Goal: Transaction & Acquisition: Purchase product/service

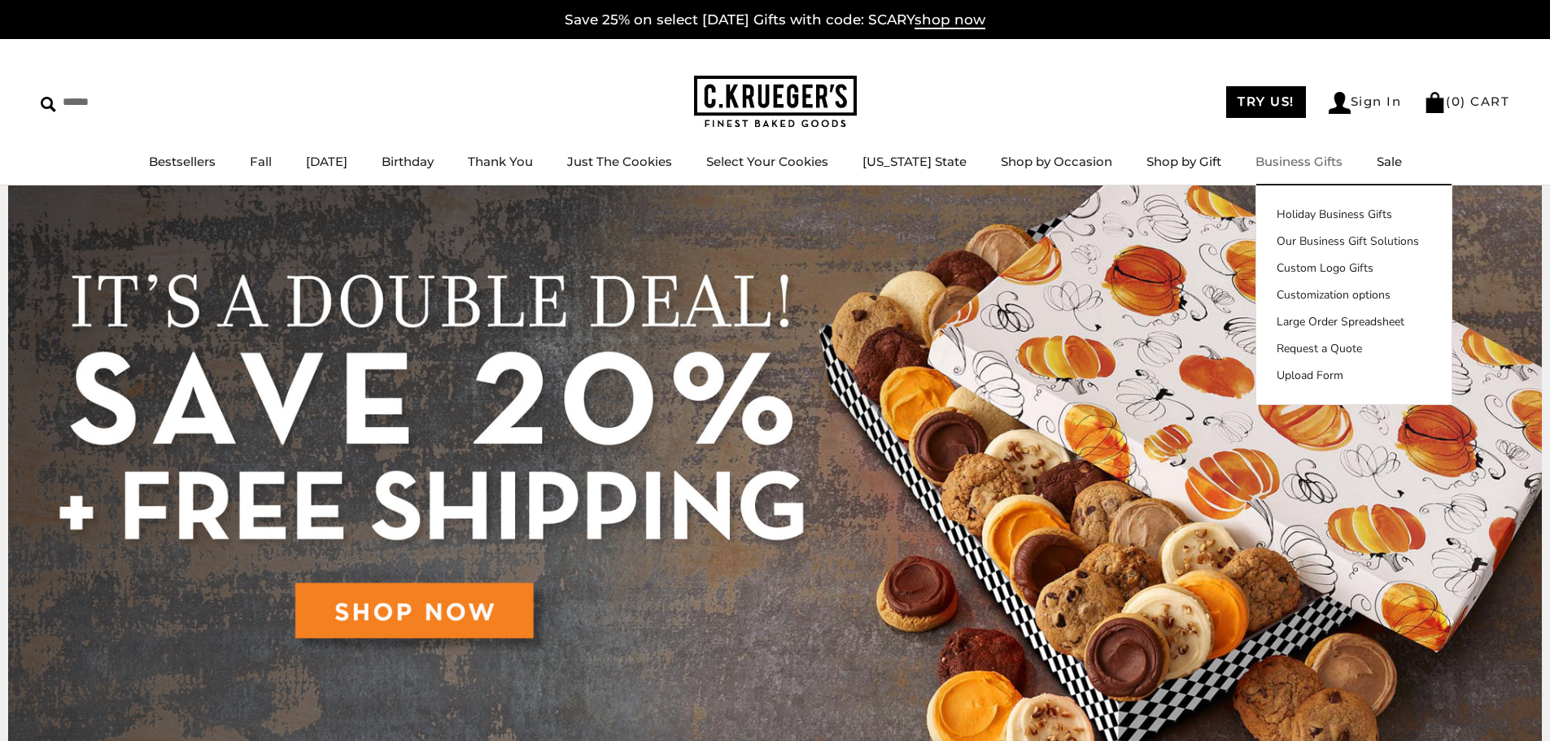
click at [1284, 159] on link "Business Gifts" at bounding box center [1299, 161] width 87 height 15
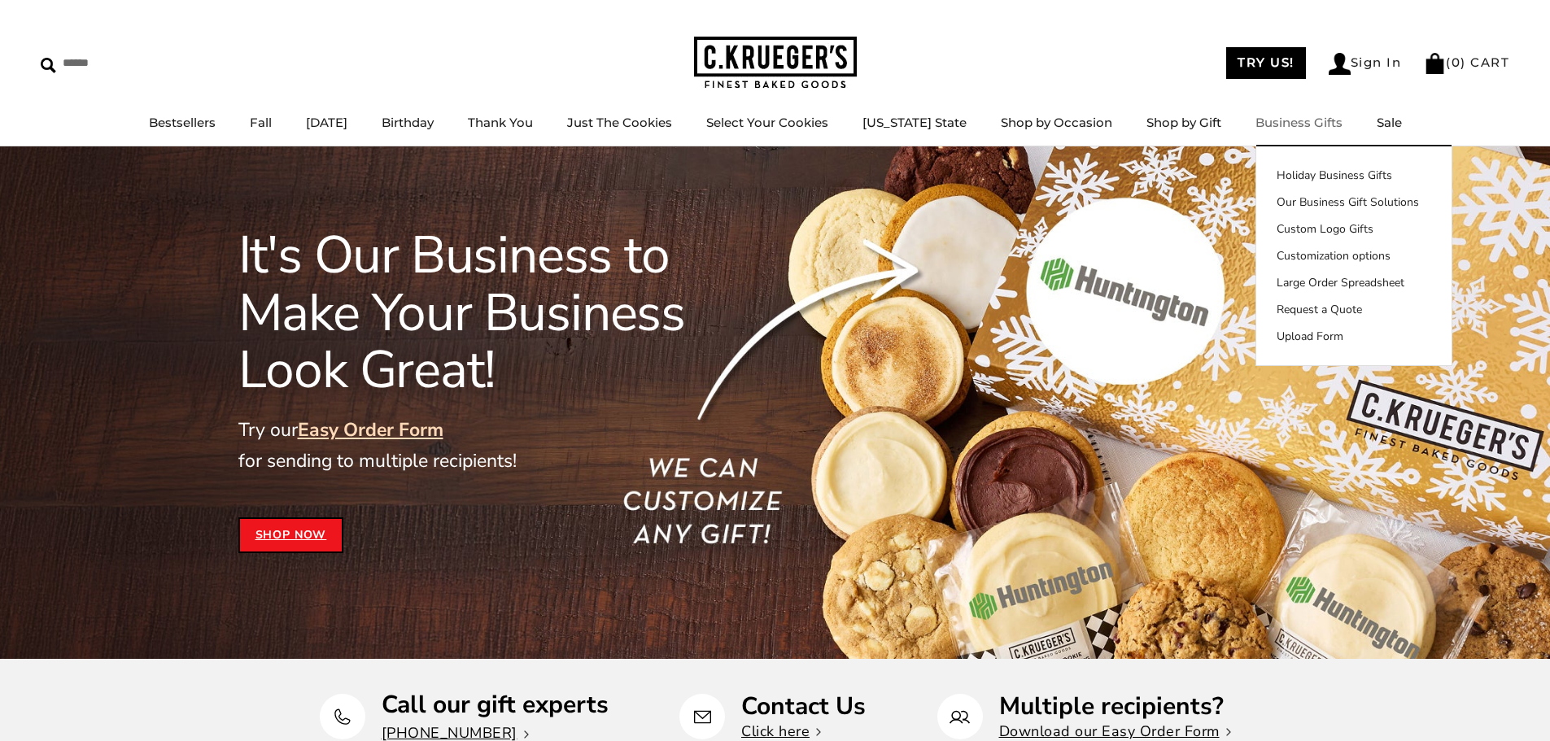
click at [1291, 121] on link "Business Gifts" at bounding box center [1299, 122] width 87 height 15
click at [1309, 173] on link "Holiday Business Gifts" at bounding box center [1353, 175] width 195 height 17
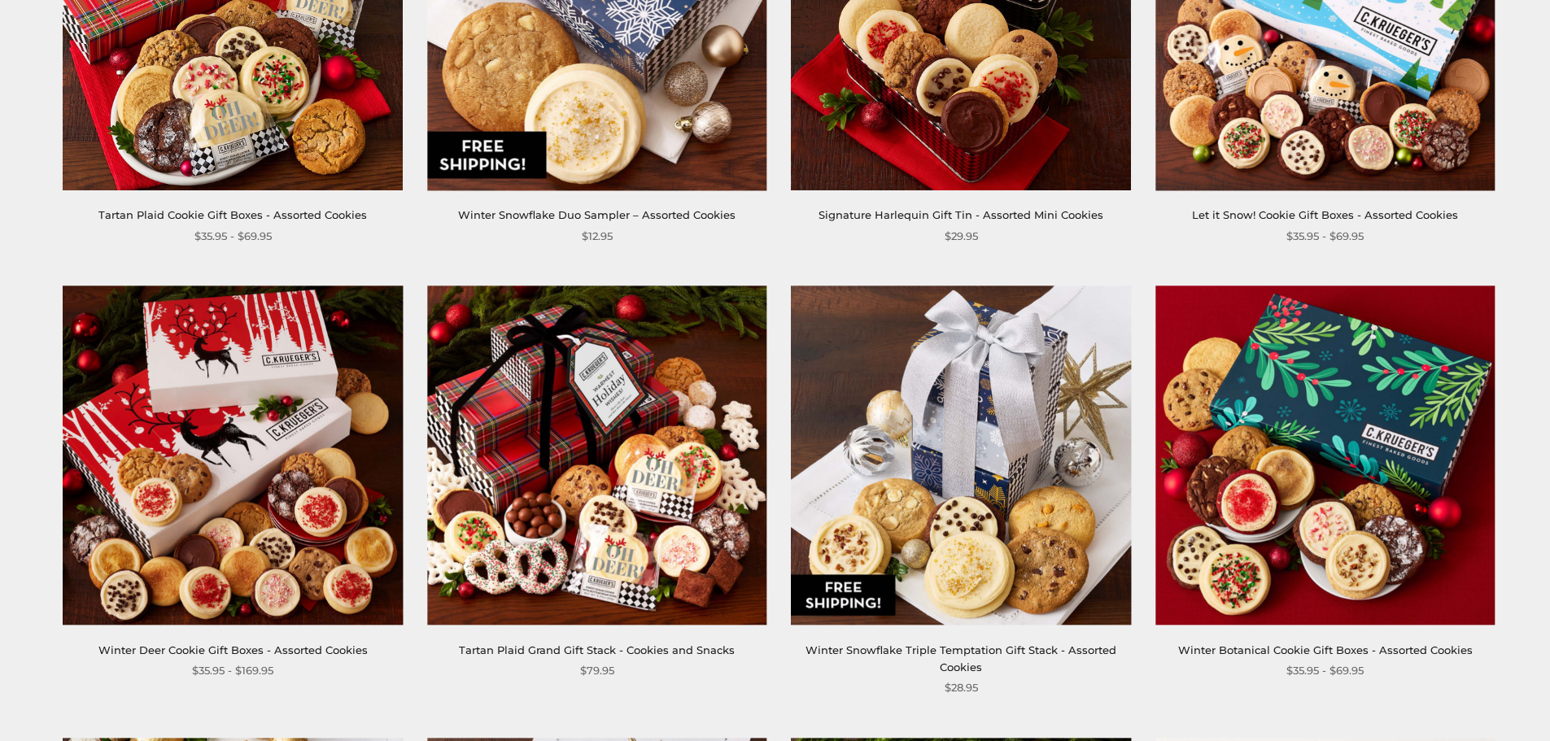
scroll to position [895, 0]
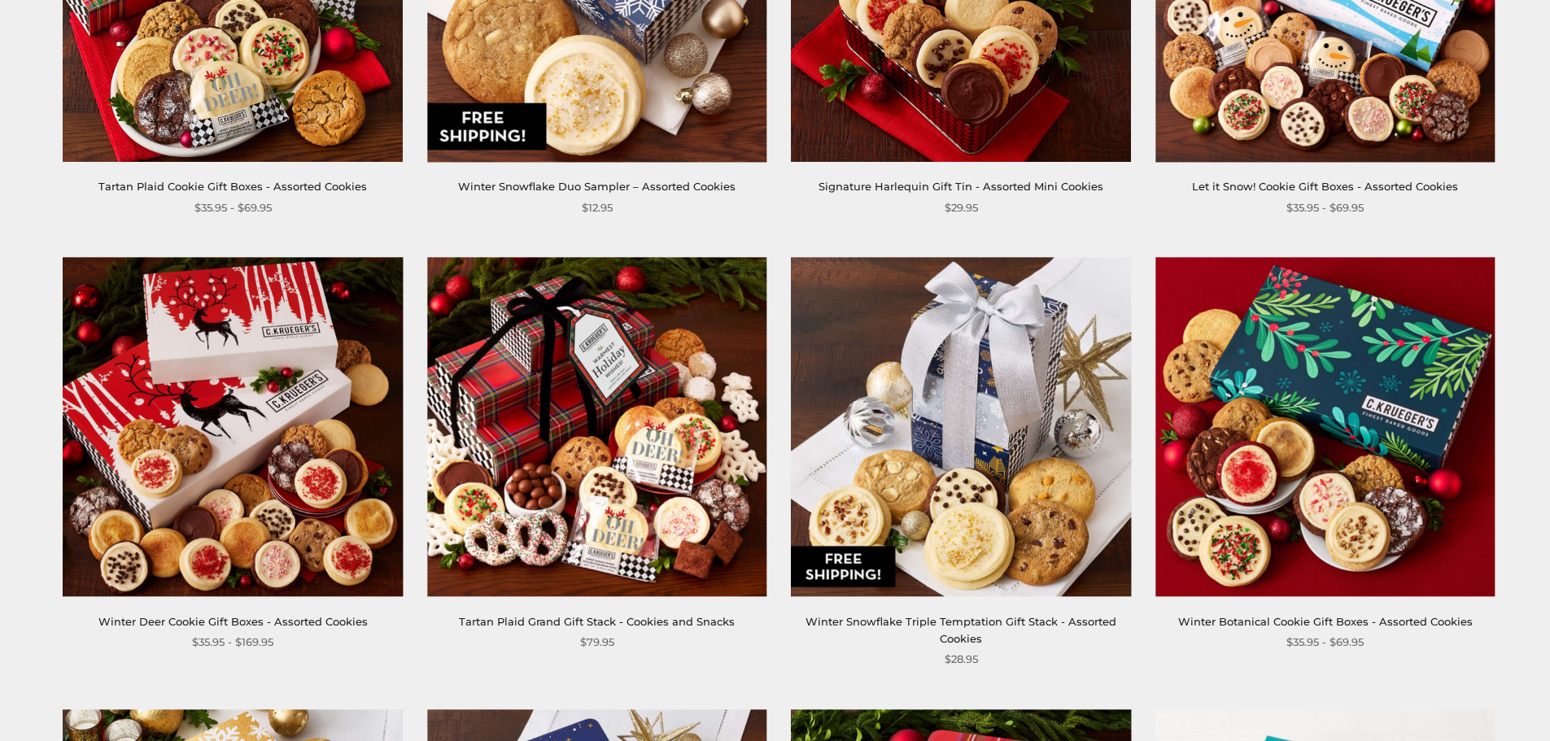
click at [994, 452] on img at bounding box center [961, 426] width 339 height 339
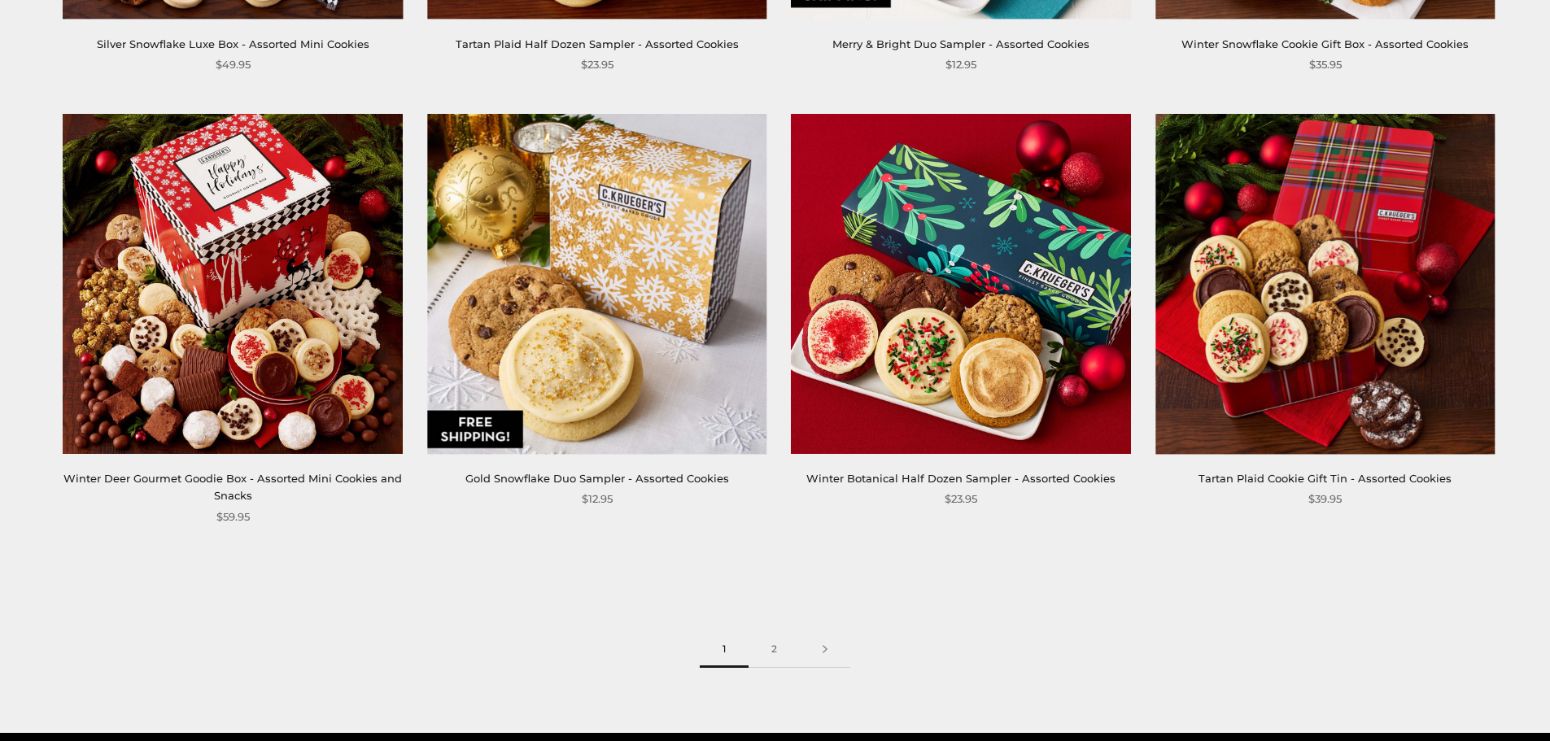
scroll to position [2441, 0]
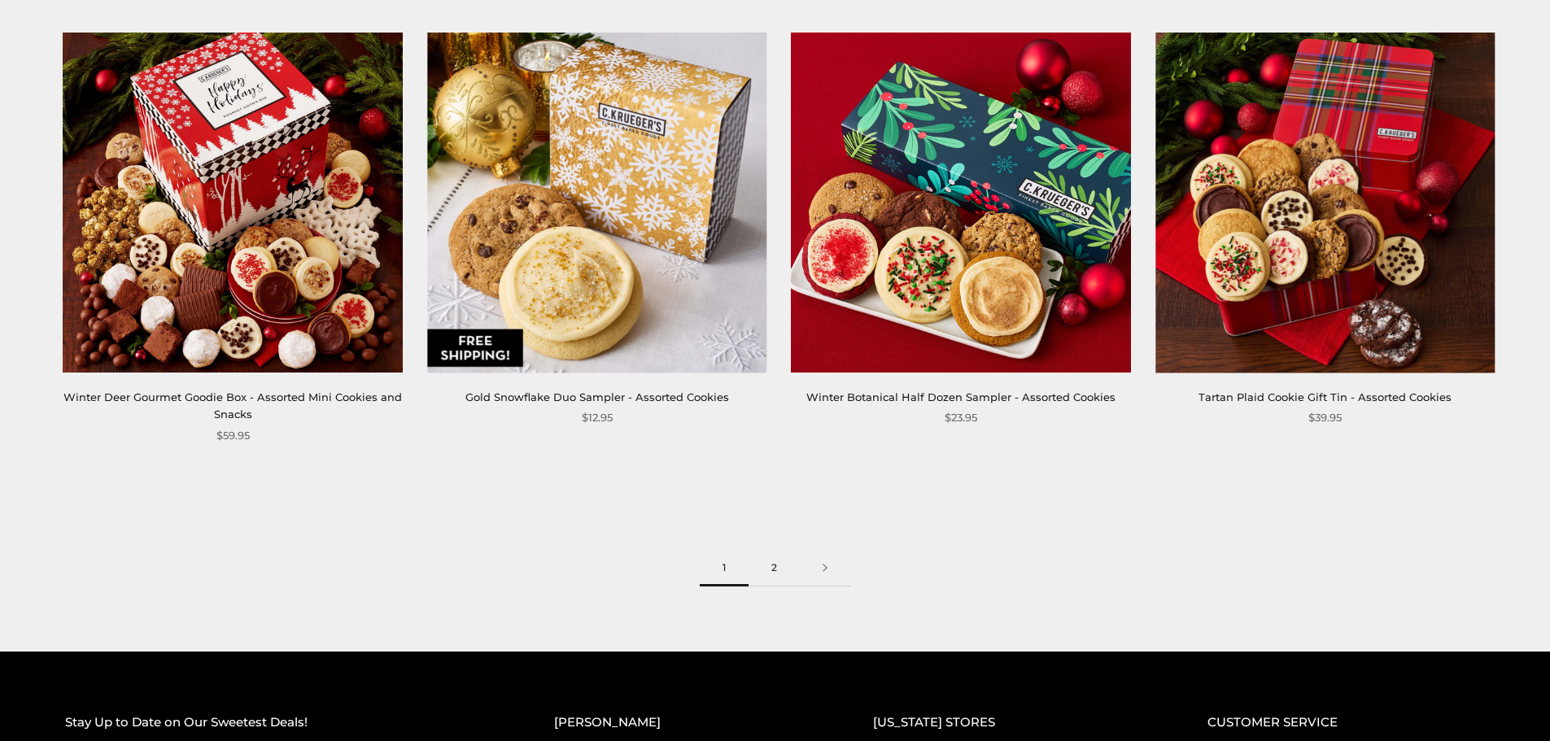
click at [767, 568] on link "2" at bounding box center [774, 568] width 51 height 37
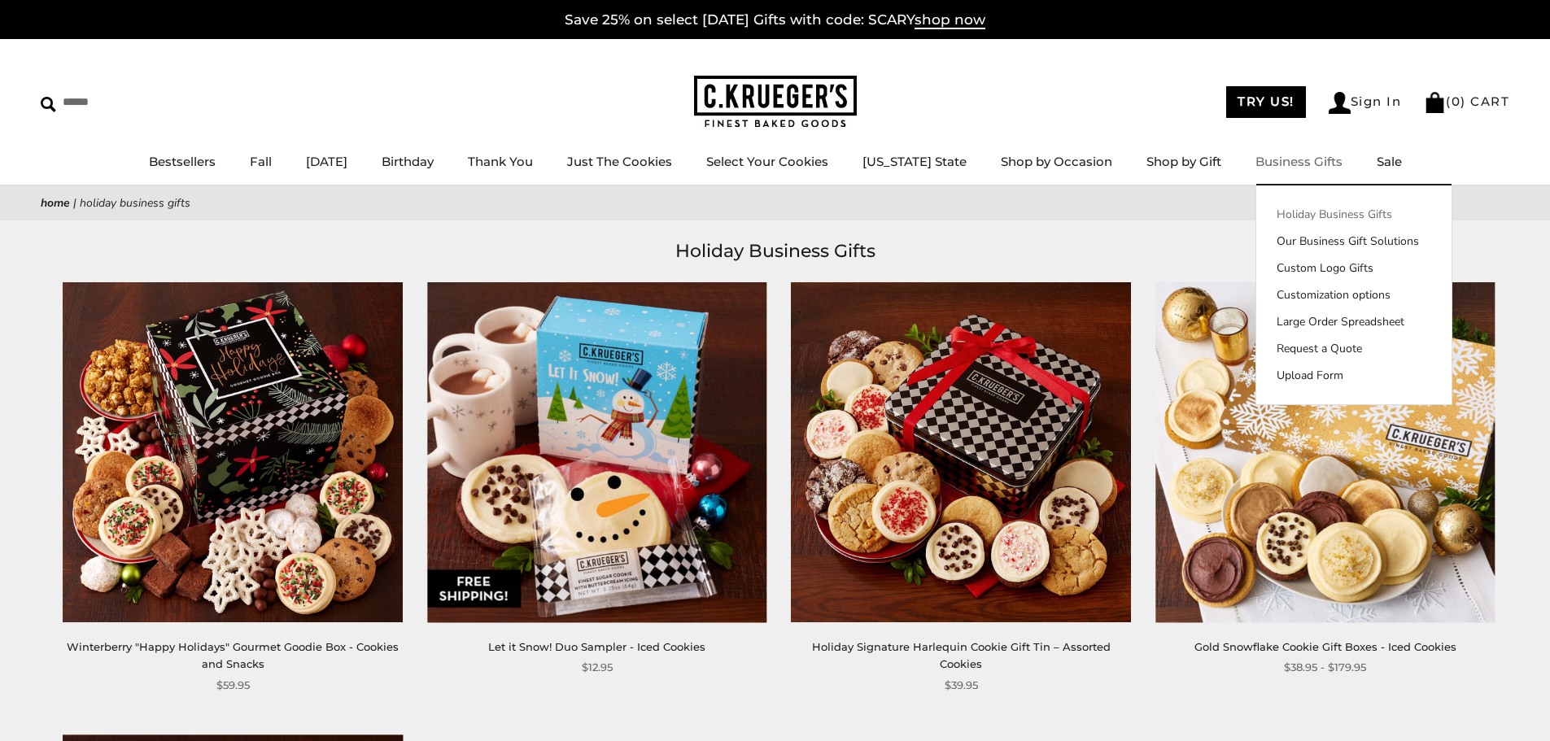
click at [1304, 210] on link "Holiday Business Gifts" at bounding box center [1353, 214] width 195 height 17
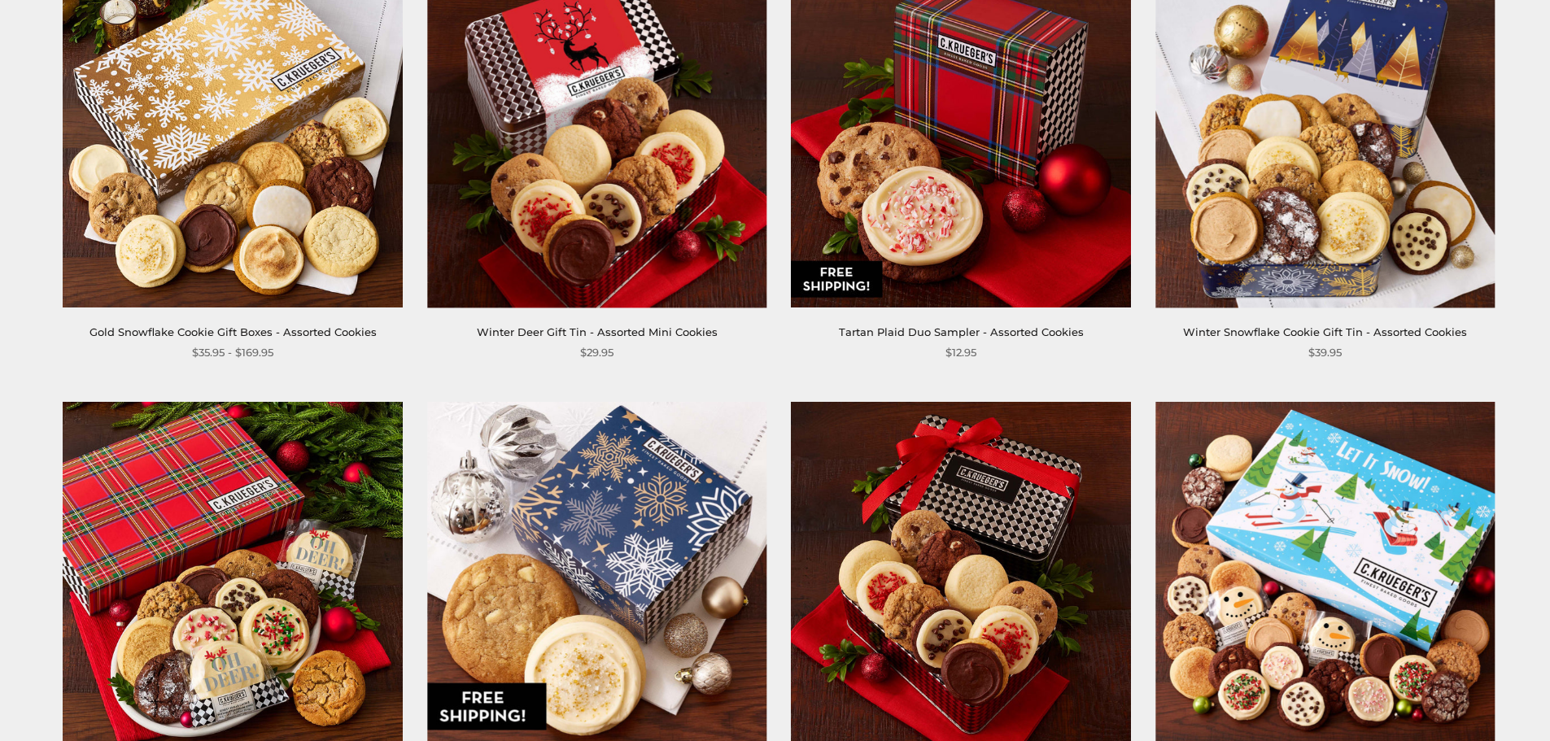
scroll to position [81, 0]
